Goal: Obtain resource: Download file/media

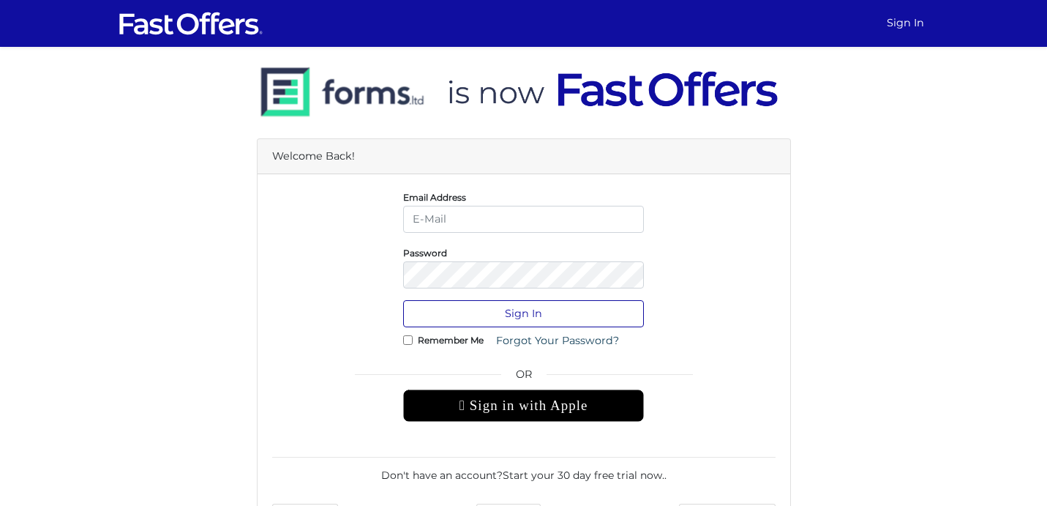
type input "ayan.deb@gmail.com"
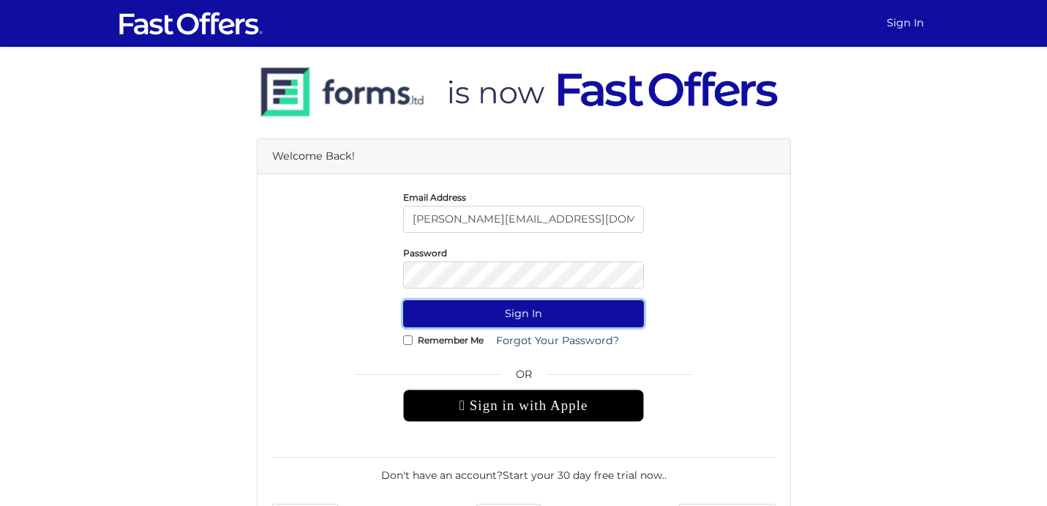
click at [541, 313] on button "Sign In" at bounding box center [523, 313] width 241 height 27
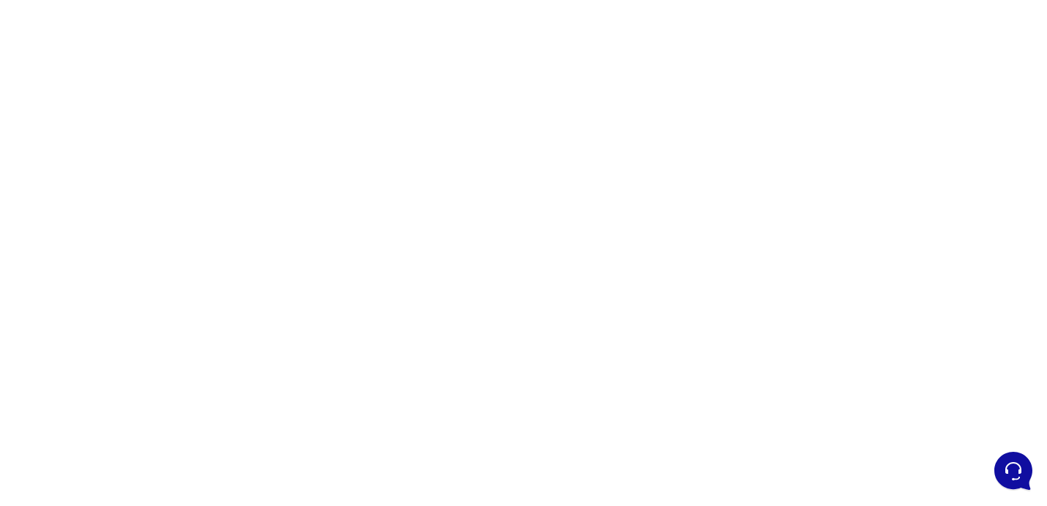
scroll to position [231, 0]
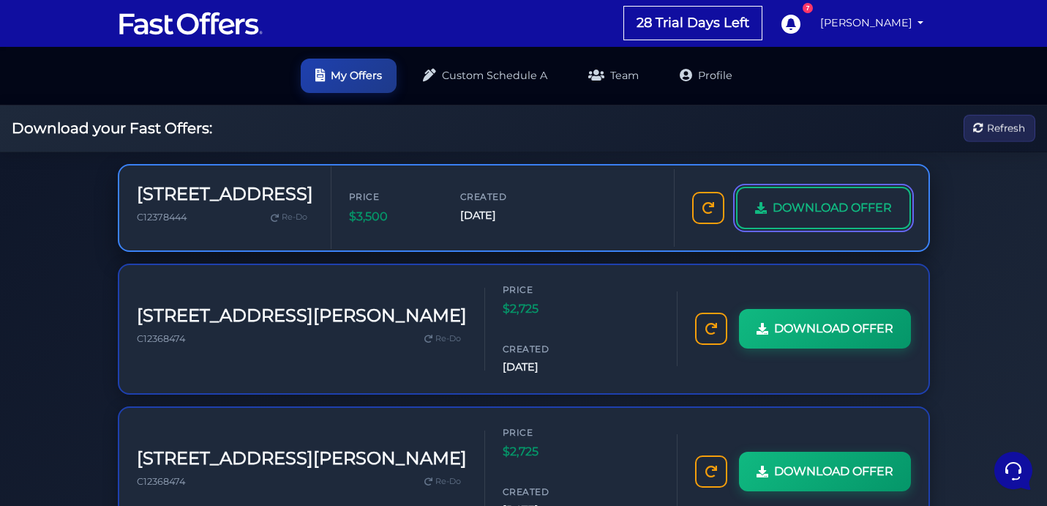
click at [825, 210] on span "DOWNLOAD OFFER" at bounding box center [832, 207] width 119 height 19
